Goal: Communication & Community: Share content

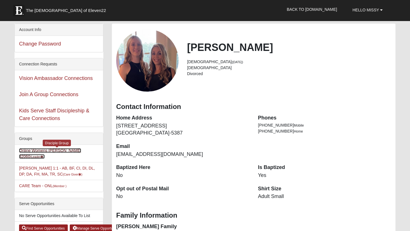
click at [55, 151] on link "Online Womens [PERSON_NAME] 32060 (Leader )" at bounding box center [50, 153] width 62 height 11
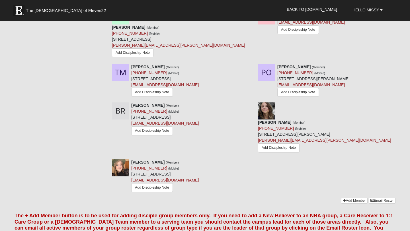
scroll to position [463, 0]
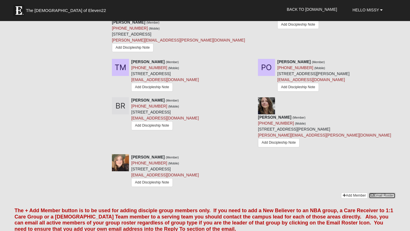
click at [390, 193] on link "Email Roster" at bounding box center [382, 196] width 27 height 6
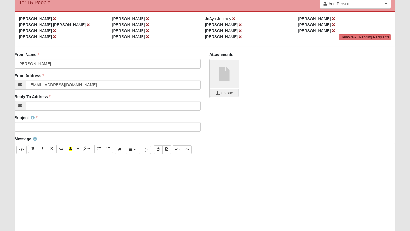
scroll to position [65, 0]
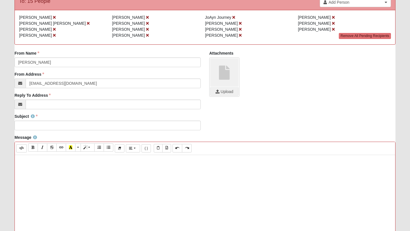
click at [29, 163] on p at bounding box center [205, 161] width 375 height 6
paste div
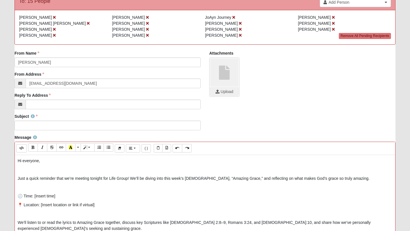
click at [30, 173] on p at bounding box center [205, 170] width 375 height 6
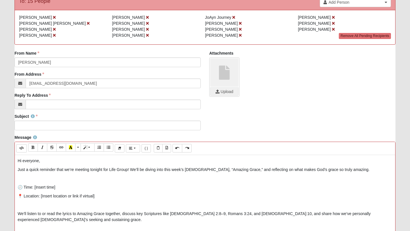
click at [23, 179] on p at bounding box center [205, 179] width 375 height 6
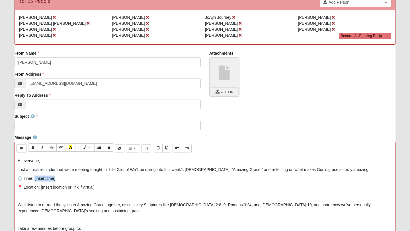
drag, startPoint x: 34, startPoint y: 179, endPoint x: 58, endPoint y: 179, distance: 24.2
click at [58, 179] on p "🕖 Time: [Insert time]" at bounding box center [205, 179] width 375 height 6
click at [28, 198] on p at bounding box center [205, 196] width 375 height 6
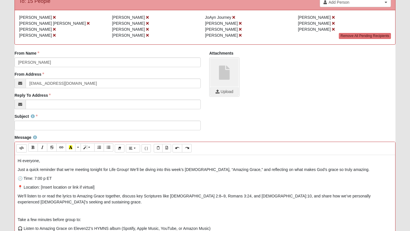
click at [28, 211] on p at bounding box center [205, 211] width 375 height 6
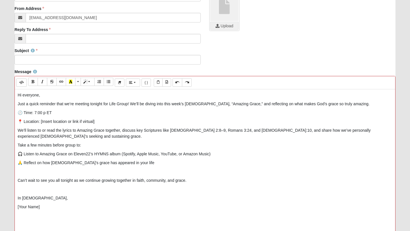
scroll to position [132, 0]
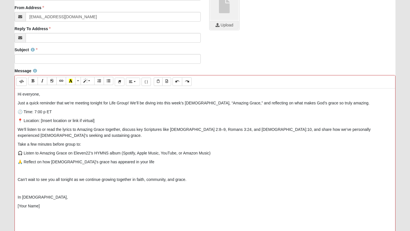
click at [41, 208] on p "[Your Name]" at bounding box center [205, 206] width 375 height 6
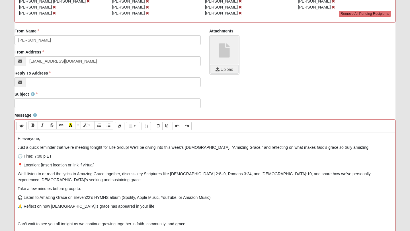
scroll to position [85, 0]
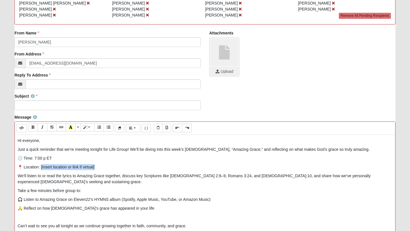
drag, startPoint x: 40, startPoint y: 167, endPoint x: 99, endPoint y: 169, distance: 58.9
click at [99, 169] on p "📍 Location: [Insert location or link if virtual]" at bounding box center [205, 167] width 375 height 6
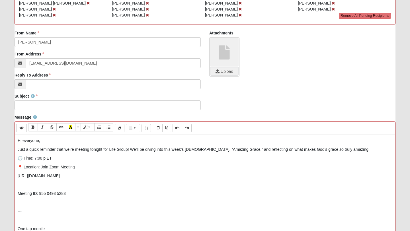
click at [34, 214] on p "---" at bounding box center [205, 211] width 375 height 6
click at [20, 207] on div "Hi everyone, Just a quick reminder that we’re meeting tonight for Life Group! W…" at bounding box center [205, 220] width 380 height 171
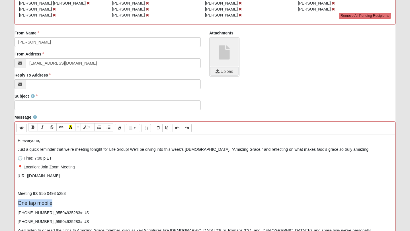
drag, startPoint x: 17, startPoint y: 204, endPoint x: 68, endPoint y: 204, distance: 51.2
click at [68, 204] on div "Hi everyone, Just a quick reminder that we’re meeting tonight for Life Group! W…" at bounding box center [205, 220] width 380 height 171
click at [119, 127] on icon "Remove Font Style (⌘+\\)" at bounding box center [119, 128] width 3 height 4
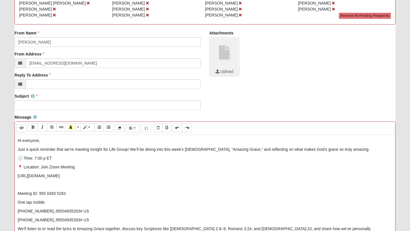
click at [56, 186] on p at bounding box center [205, 185] width 375 height 6
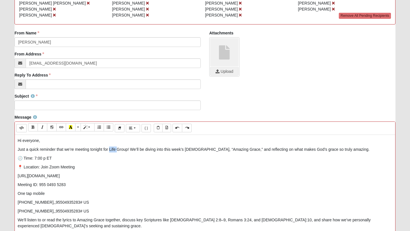
drag, startPoint x: 109, startPoint y: 150, endPoint x: 116, endPoint y: 150, distance: 6.8
click at [116, 150] on p "Just a quick reminder that we’re meeting tonight for Life Group! We’ll be divin…" at bounding box center [205, 150] width 375 height 6
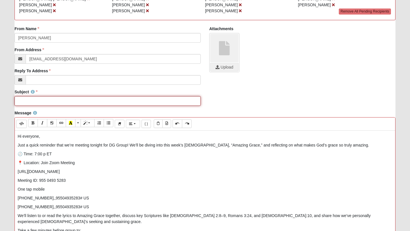
click at [46, 99] on input "Subject" at bounding box center [108, 101] width 186 height 10
type input "Tonight's Reminder"
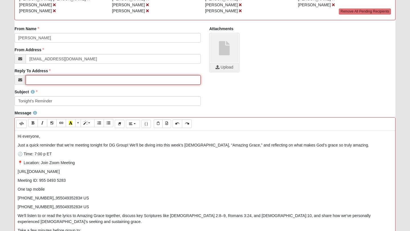
click at [48, 82] on input "Reply To Address" at bounding box center [113, 80] width 175 height 10
type input "[EMAIL_ADDRESS][DOMAIN_NAME]"
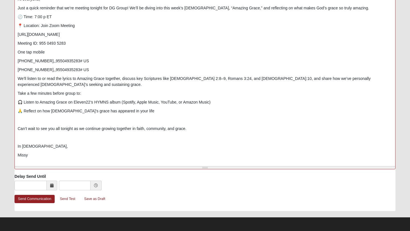
scroll to position [228, 0]
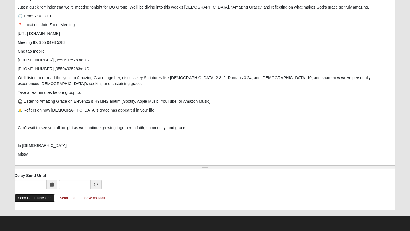
click at [42, 198] on link "Send Communication" at bounding box center [35, 198] width 40 height 8
